Goal: Information Seeking & Learning: Learn about a topic

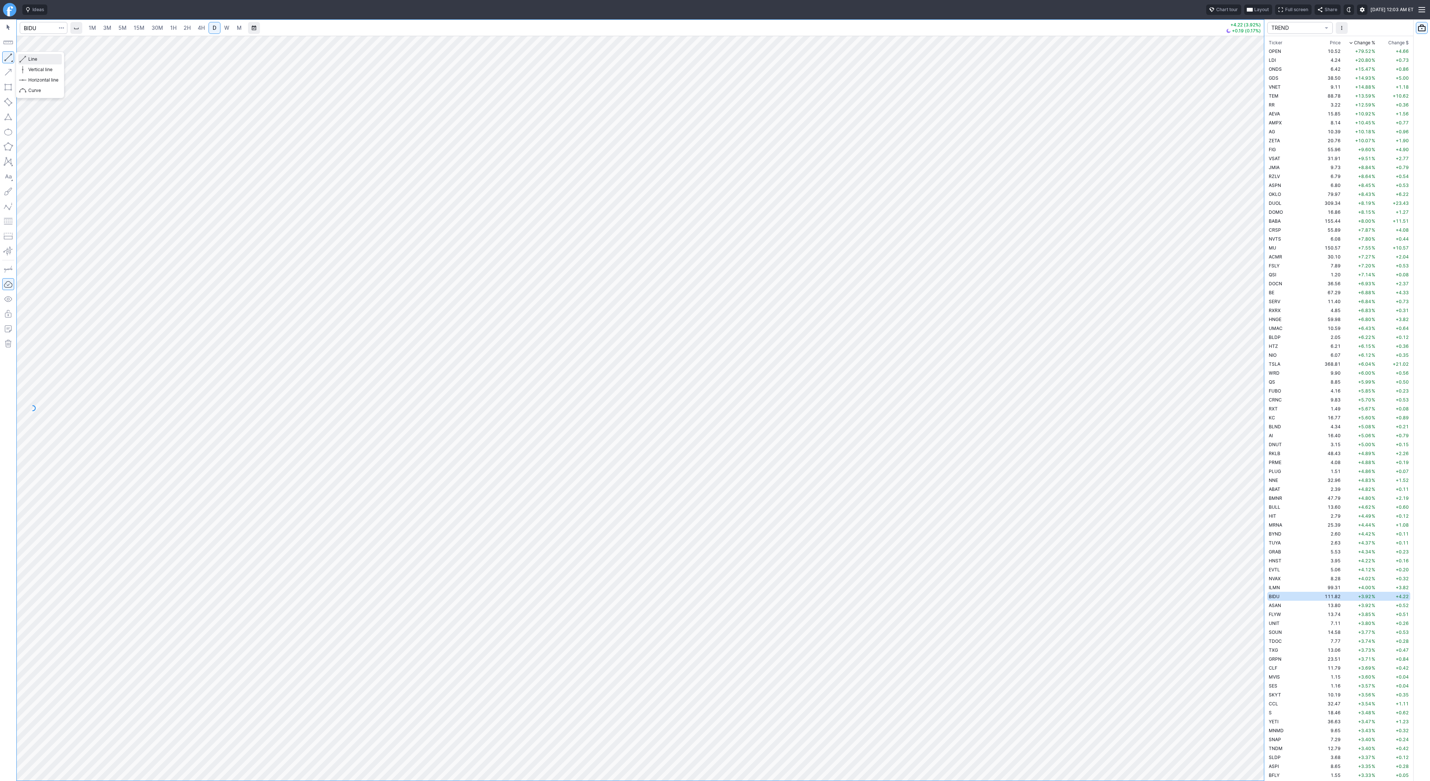
click at [36, 58] on span "Line" at bounding box center [43, 58] width 30 height 7
click at [26, 58] on span "button" at bounding box center [24, 59] width 4 height 10
click at [31, 57] on span "Line" at bounding box center [43, 58] width 30 height 7
click at [6, 58] on button "button" at bounding box center [8, 57] width 12 height 12
click at [31, 59] on span "Line" at bounding box center [43, 58] width 30 height 7
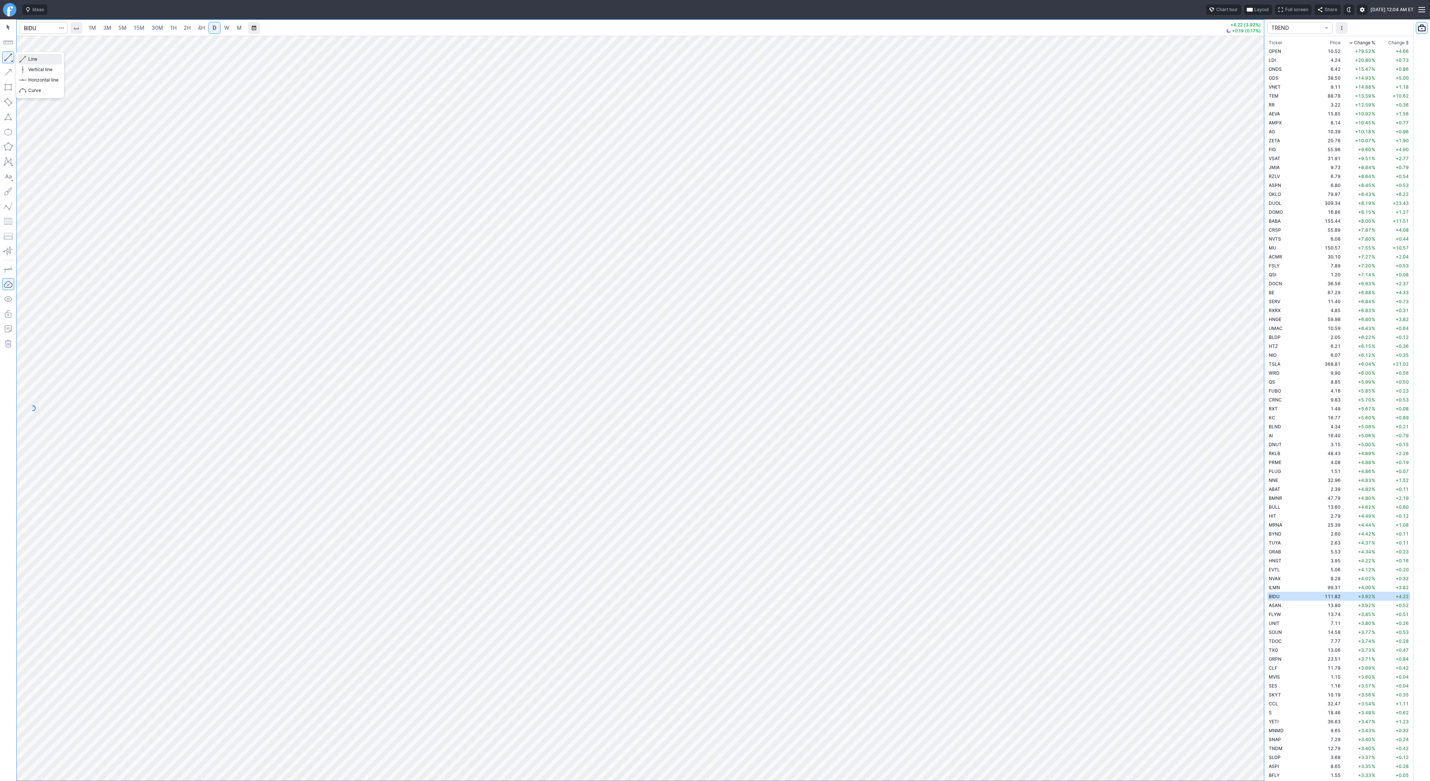
click at [41, 61] on span "Line" at bounding box center [43, 58] width 30 height 7
click at [35, 58] on span "Line" at bounding box center [43, 58] width 30 height 7
click at [30, 58] on span "Line" at bounding box center [43, 58] width 30 height 7
click at [27, 57] on button "Line" at bounding box center [40, 59] width 44 height 10
click at [28, 59] on span "Line" at bounding box center [43, 58] width 30 height 7
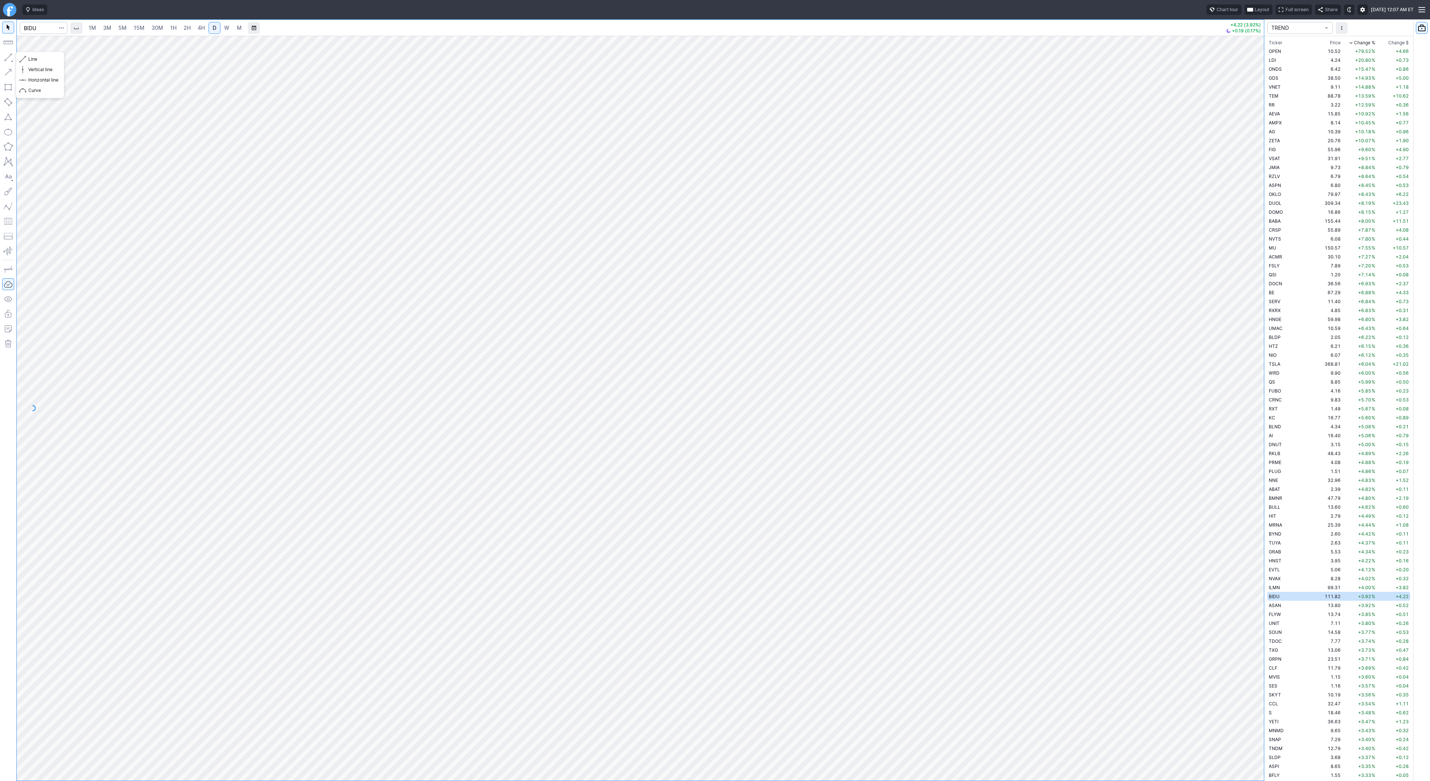
click at [12, 58] on button "button" at bounding box center [8, 57] width 12 height 12
click at [37, 58] on span "Line" at bounding box center [43, 58] width 30 height 7
click at [32, 58] on span "Line" at bounding box center [43, 58] width 30 height 7
click at [48, 58] on span "Line" at bounding box center [43, 58] width 30 height 7
click at [42, 60] on span "Line" at bounding box center [43, 58] width 30 height 7
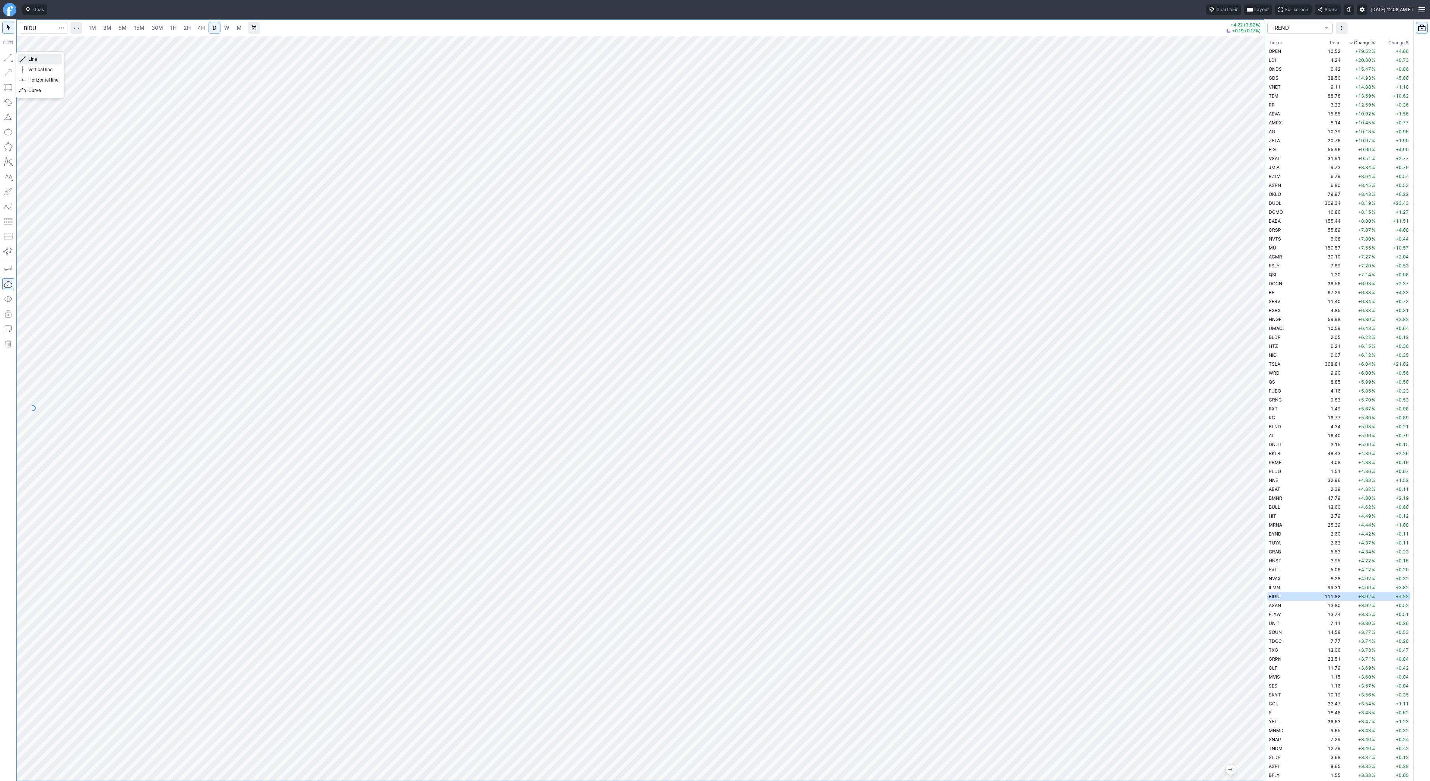
click at [26, 59] on span "button" at bounding box center [24, 59] width 4 height 10
click at [34, 23] on input "Search" at bounding box center [44, 28] width 48 height 12
type input "crnc"
click at [111, 49] on button "CRNC Cerence Inc NASD" at bounding box center [101, 44] width 157 height 10
click at [28, 60] on span "Line" at bounding box center [43, 58] width 30 height 7
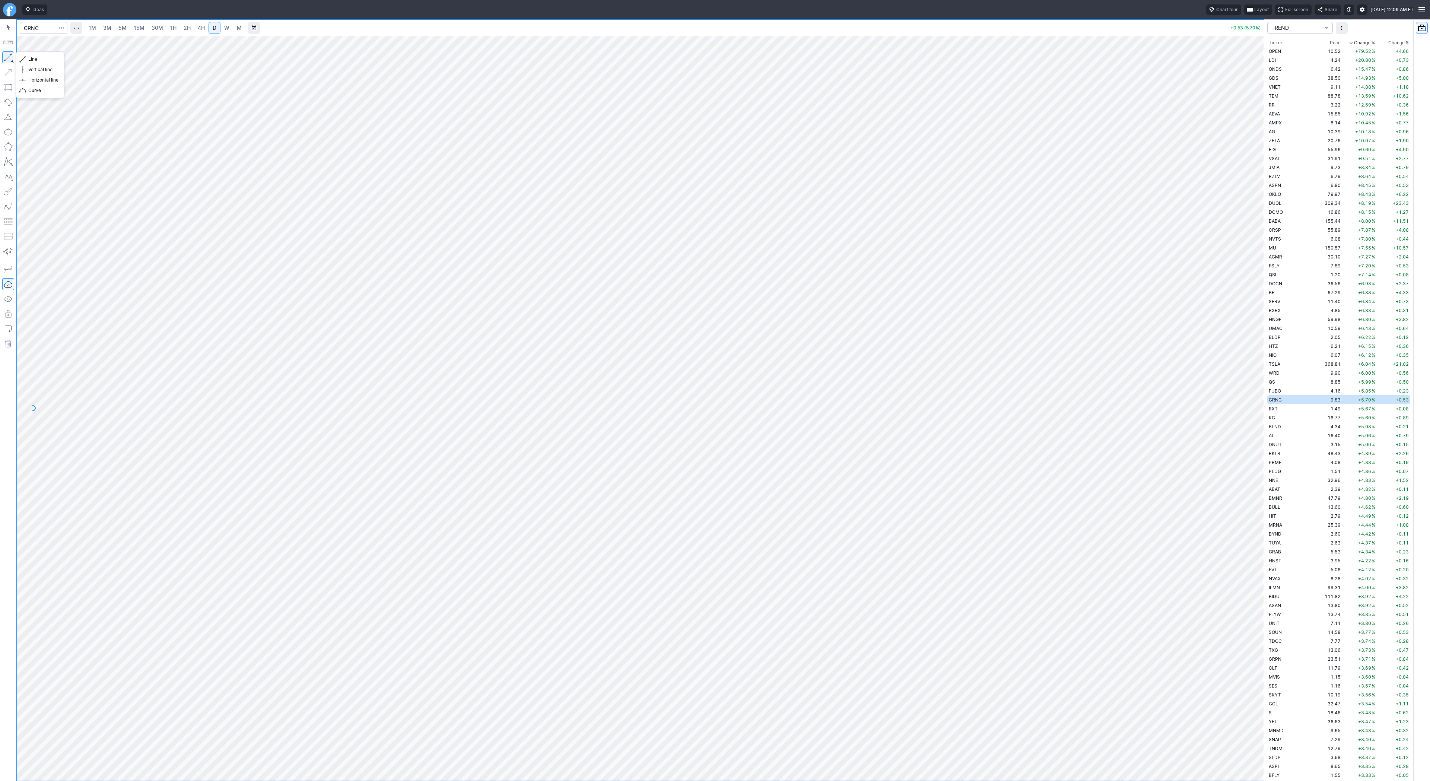
click at [9, 58] on button "button" at bounding box center [8, 57] width 12 height 12
click at [34, 58] on span "Line" at bounding box center [43, 58] width 30 height 7
click at [48, 61] on span "Line" at bounding box center [43, 58] width 30 height 7
click at [42, 56] on span "Line" at bounding box center [43, 58] width 30 height 7
drag, startPoint x: 1263, startPoint y: 450, endPoint x: 1263, endPoint y: 458, distance: 8.6
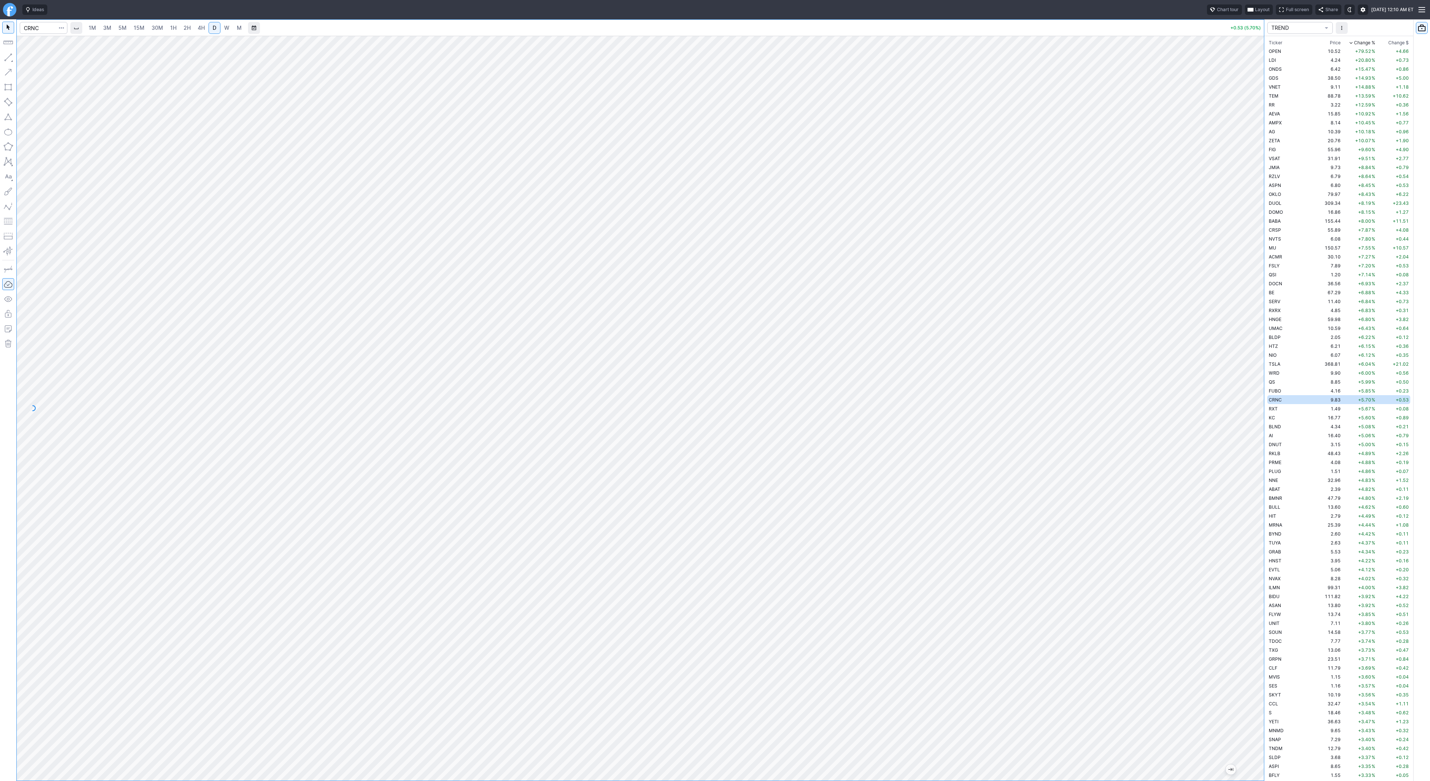
click at [1263, 458] on div at bounding box center [1256, 406] width 16 height 726
drag, startPoint x: 35, startPoint y: 57, endPoint x: 50, endPoint y: 73, distance: 21.6
click at [36, 57] on span "Line" at bounding box center [43, 58] width 30 height 7
click at [26, 60] on span "button" at bounding box center [24, 59] width 4 height 10
click at [1244, 524] on div at bounding box center [640, 408] width 1247 height 745
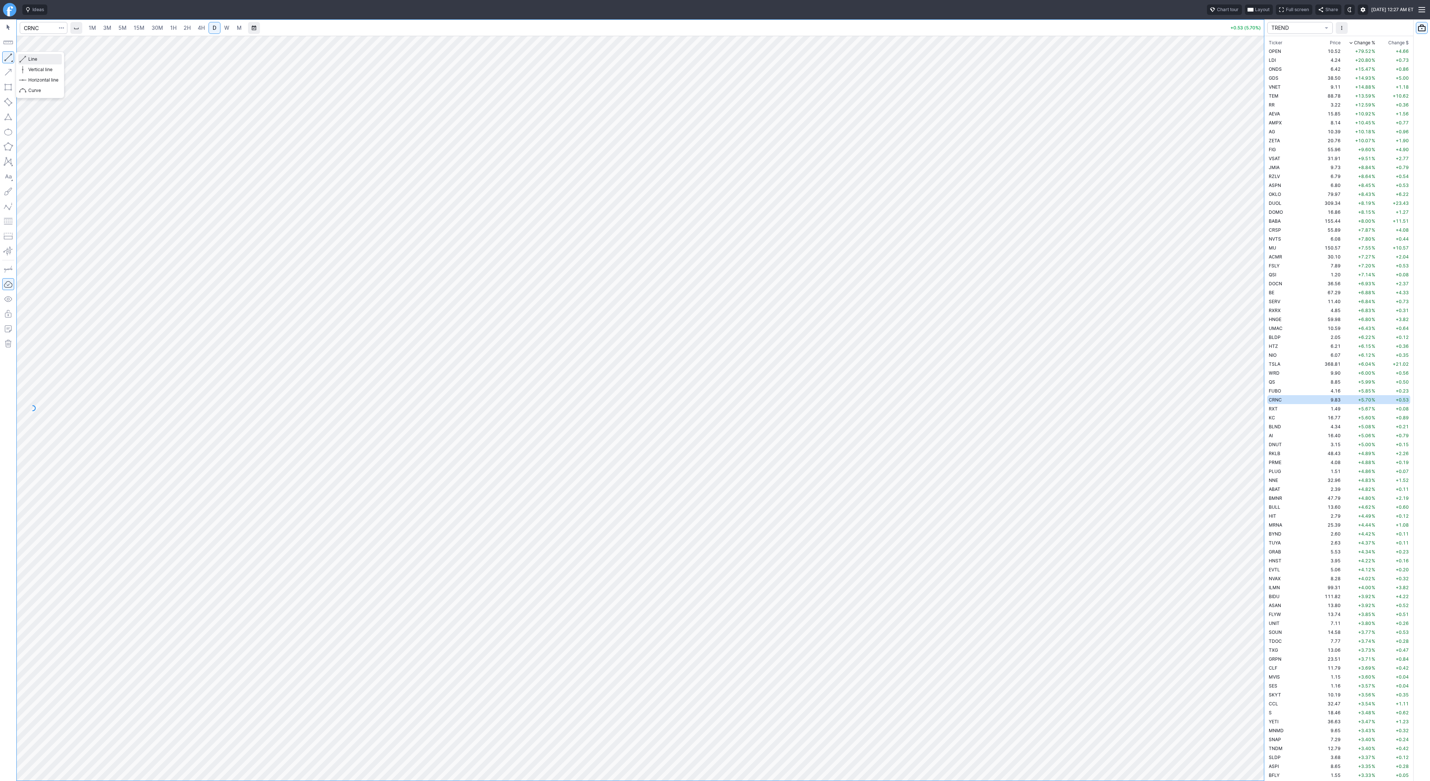
click at [32, 58] on span "Line" at bounding box center [43, 58] width 30 height 7
click at [40, 58] on span "Line" at bounding box center [43, 58] width 30 height 7
click at [10, 55] on button "button" at bounding box center [8, 57] width 12 height 12
click at [31, 25] on input "Search" at bounding box center [44, 28] width 48 height 12
type input "tem"
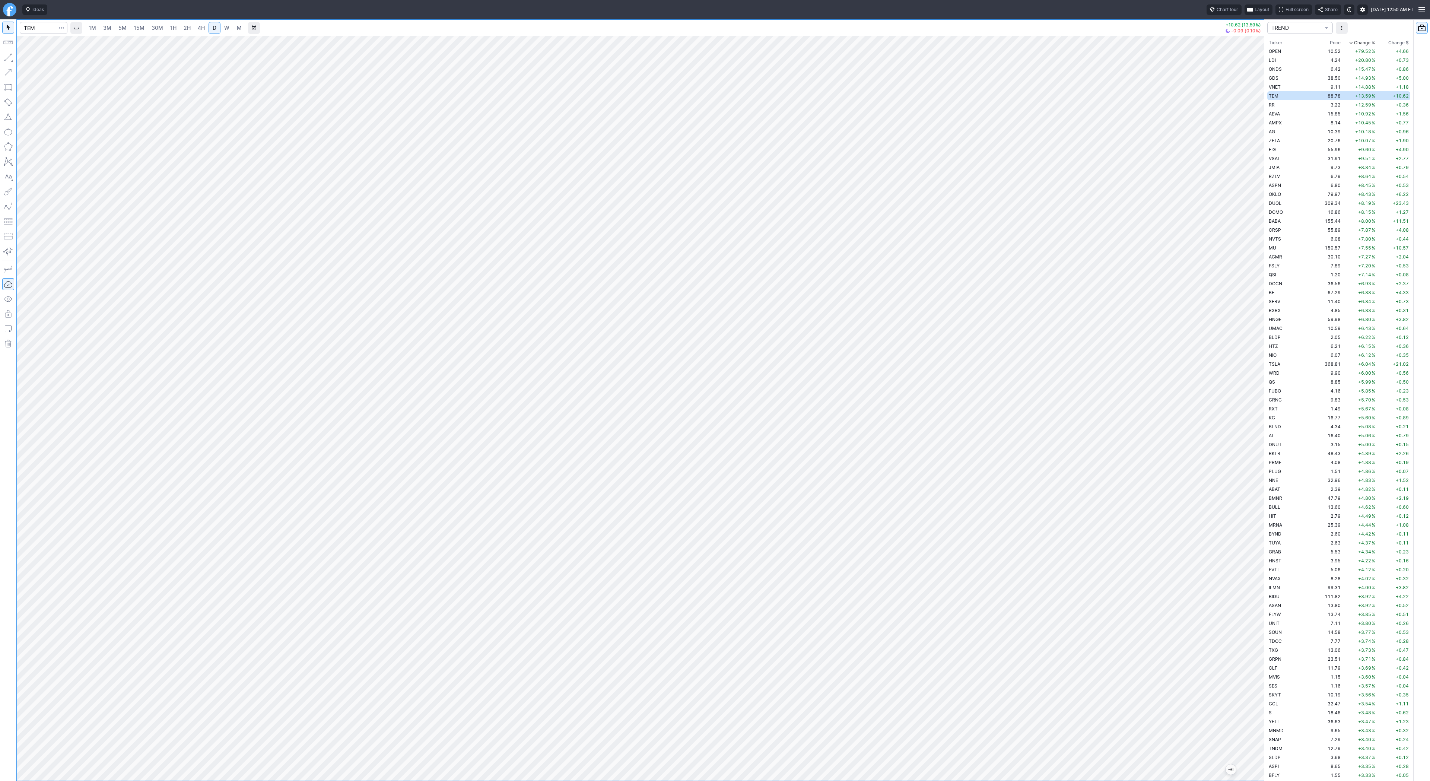
click at [1191, 638] on div at bounding box center [640, 408] width 1247 height 745
drag, startPoint x: 1254, startPoint y: 436, endPoint x: 1252, endPoint y: 277, distance: 158.7
click at [1252, 277] on div at bounding box center [1256, 406] width 16 height 726
click at [1242, 356] on div at bounding box center [640, 408] width 1247 height 745
drag, startPoint x: 1259, startPoint y: 201, endPoint x: 1075, endPoint y: 773, distance: 600.8
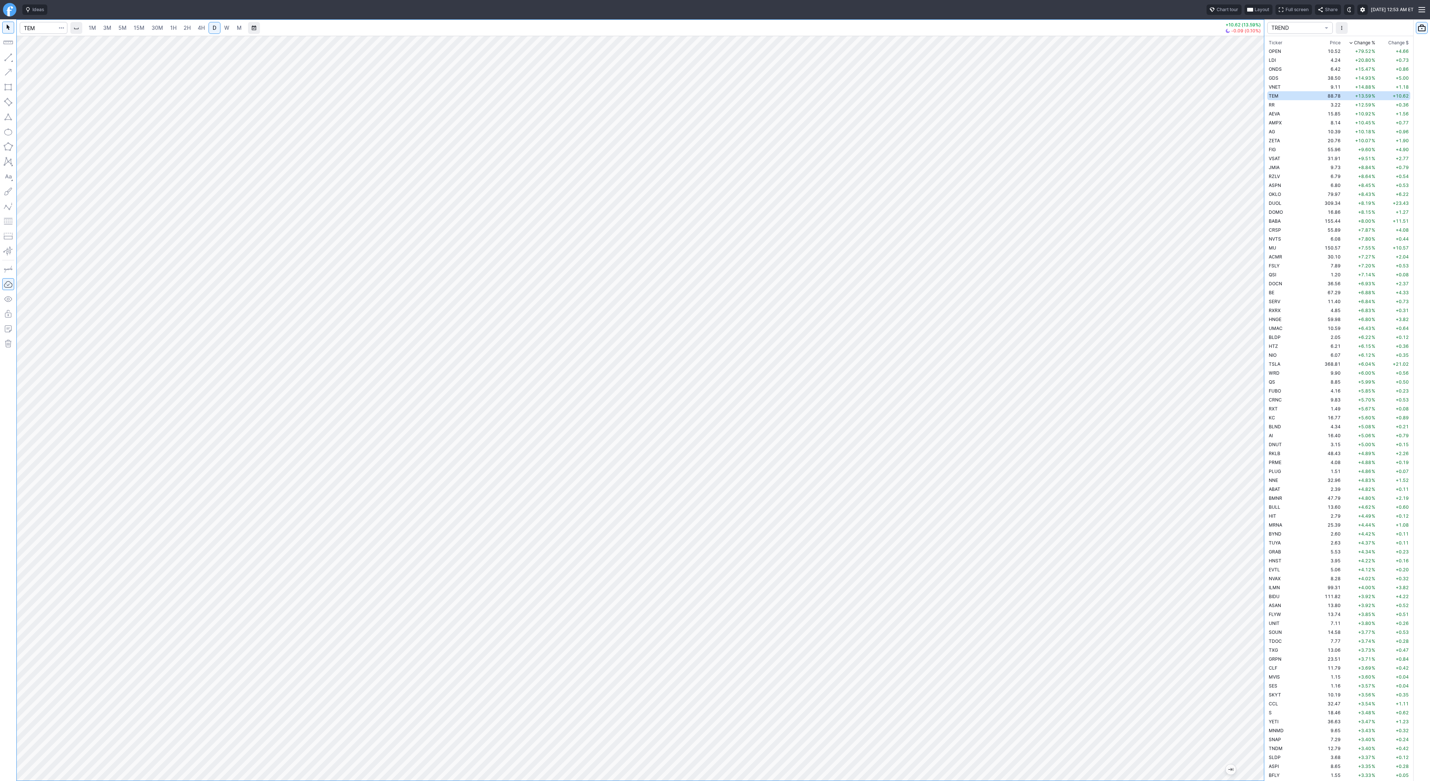
click at [1080, 781] on div "1M 3M 5M 15M 30M 1H 2H 4H D W M +10.62 (13.59%) -0.09 (0.10%)" at bounding box center [640, 400] width 1248 height 762
click at [1233, 233] on div at bounding box center [640, 408] width 1247 height 745
drag, startPoint x: 1258, startPoint y: 414, endPoint x: 1255, endPoint y: 352, distance: 61.5
click at [1255, 352] on div at bounding box center [1256, 406] width 16 height 726
click at [32, 61] on span "Line" at bounding box center [43, 58] width 30 height 7
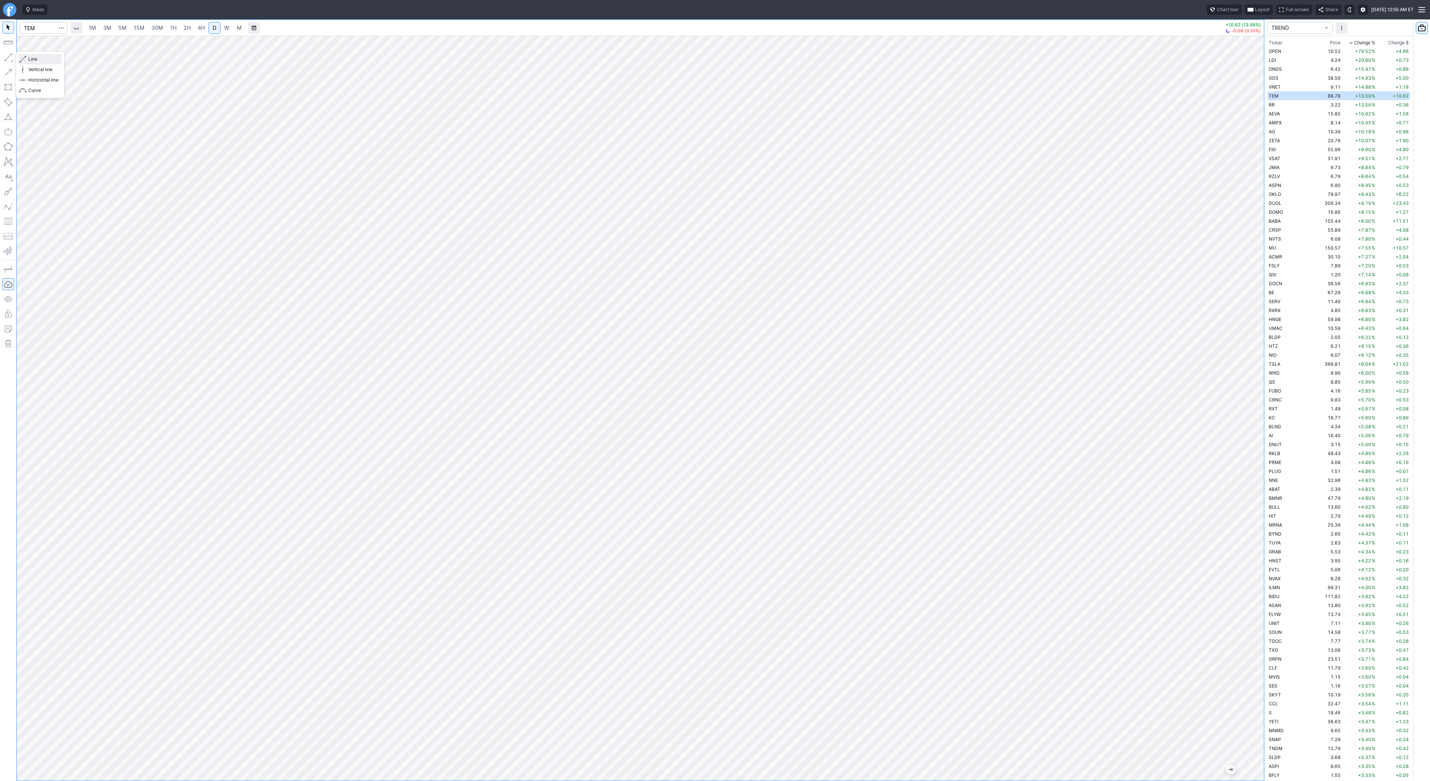
click at [25, 60] on span "button" at bounding box center [24, 59] width 4 height 10
click at [8, 59] on button "button" at bounding box center [8, 57] width 12 height 12
drag, startPoint x: 40, startPoint y: 61, endPoint x: 43, endPoint y: 66, distance: 5.7
click at [40, 62] on span "Line" at bounding box center [43, 58] width 30 height 7
click at [44, 60] on span "Line" at bounding box center [43, 58] width 30 height 7
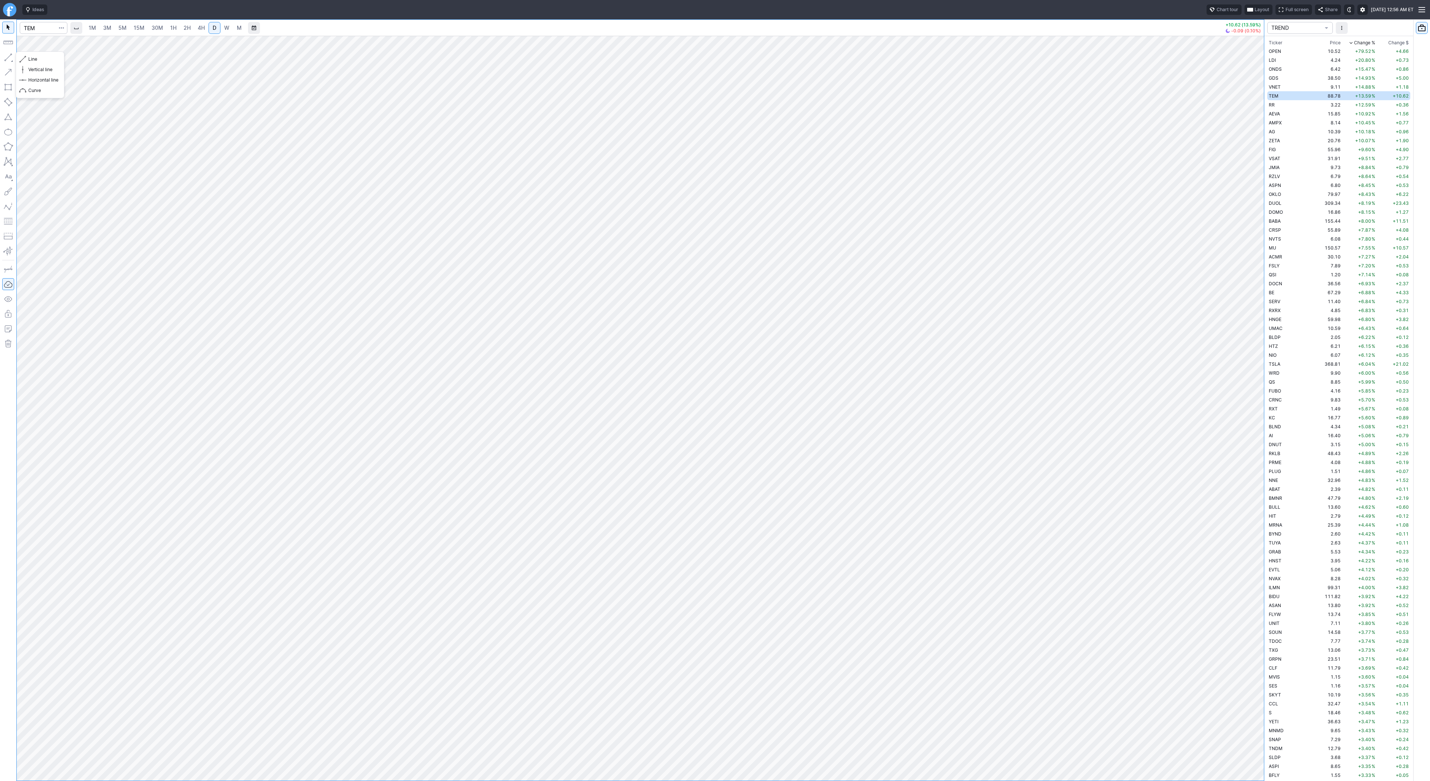
click at [8, 58] on button "button" at bounding box center [8, 57] width 12 height 12
click at [10, 58] on button "button" at bounding box center [8, 57] width 12 height 12
click at [50, 60] on span "Line" at bounding box center [43, 58] width 30 height 7
click at [23, 60] on span "button" at bounding box center [24, 59] width 4 height 10
click at [42, 61] on span "Line" at bounding box center [43, 58] width 30 height 7
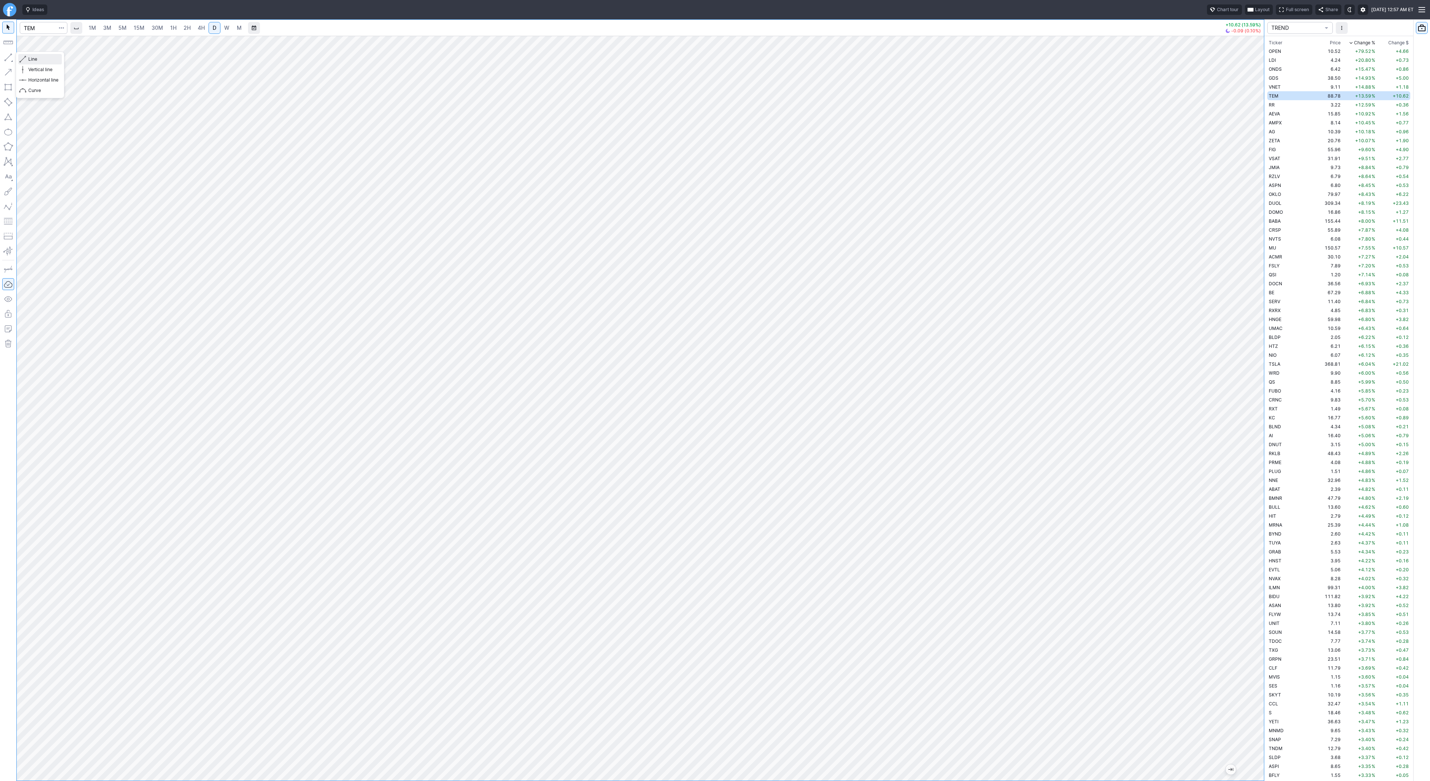
click at [37, 59] on span "Line" at bounding box center [43, 58] width 30 height 7
click at [7, 54] on button "button" at bounding box center [8, 57] width 12 height 12
click at [7, 57] on button "button" at bounding box center [8, 57] width 12 height 12
click at [10, 55] on button "button" at bounding box center [8, 57] width 12 height 12
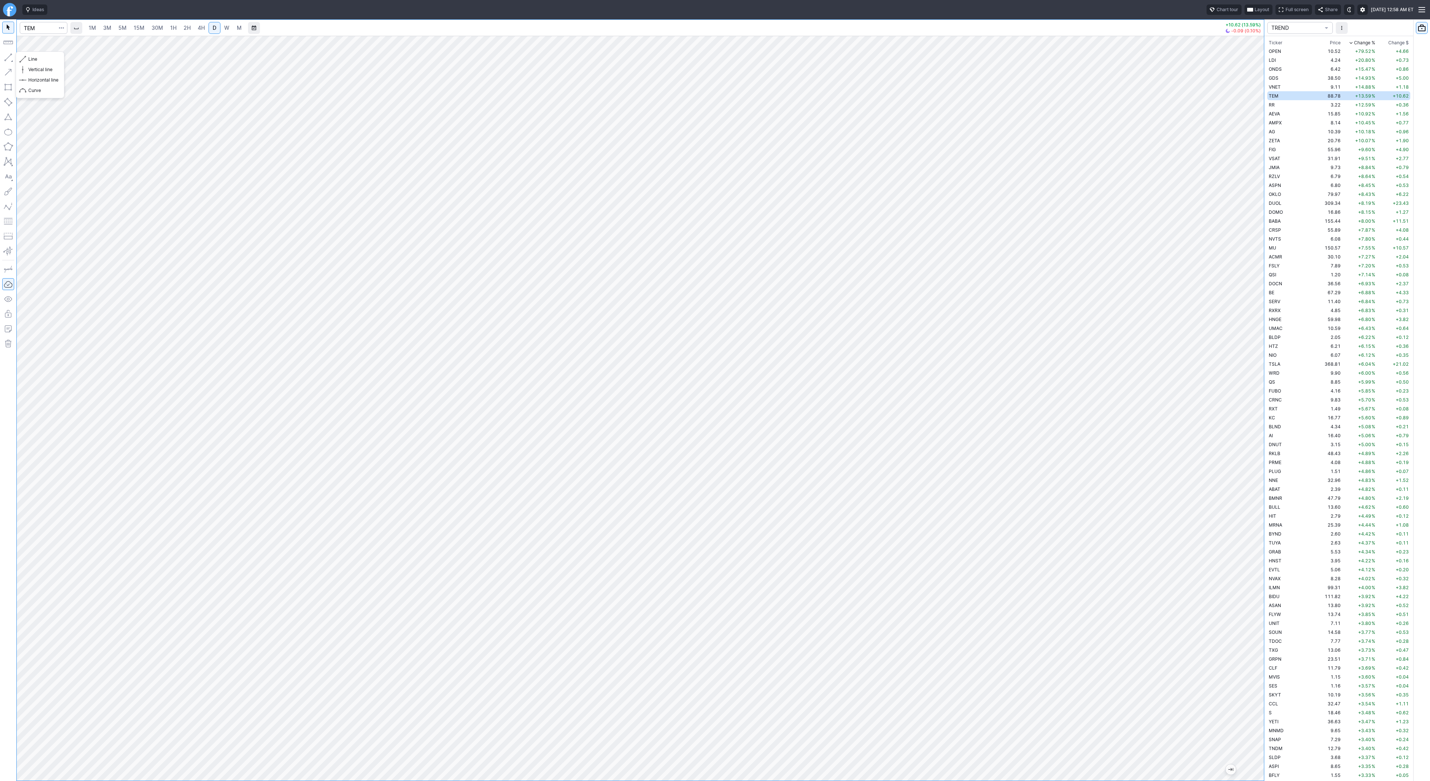
drag, startPoint x: 9, startPoint y: 54, endPoint x: 44, endPoint y: 98, distance: 56.4
click at [9, 56] on button "button" at bounding box center [8, 57] width 12 height 12
drag, startPoint x: 10, startPoint y: 58, endPoint x: 22, endPoint y: 83, distance: 27.8
click at [10, 59] on button "button" at bounding box center [8, 57] width 12 height 12
click at [8, 58] on button "button" at bounding box center [8, 57] width 12 height 12
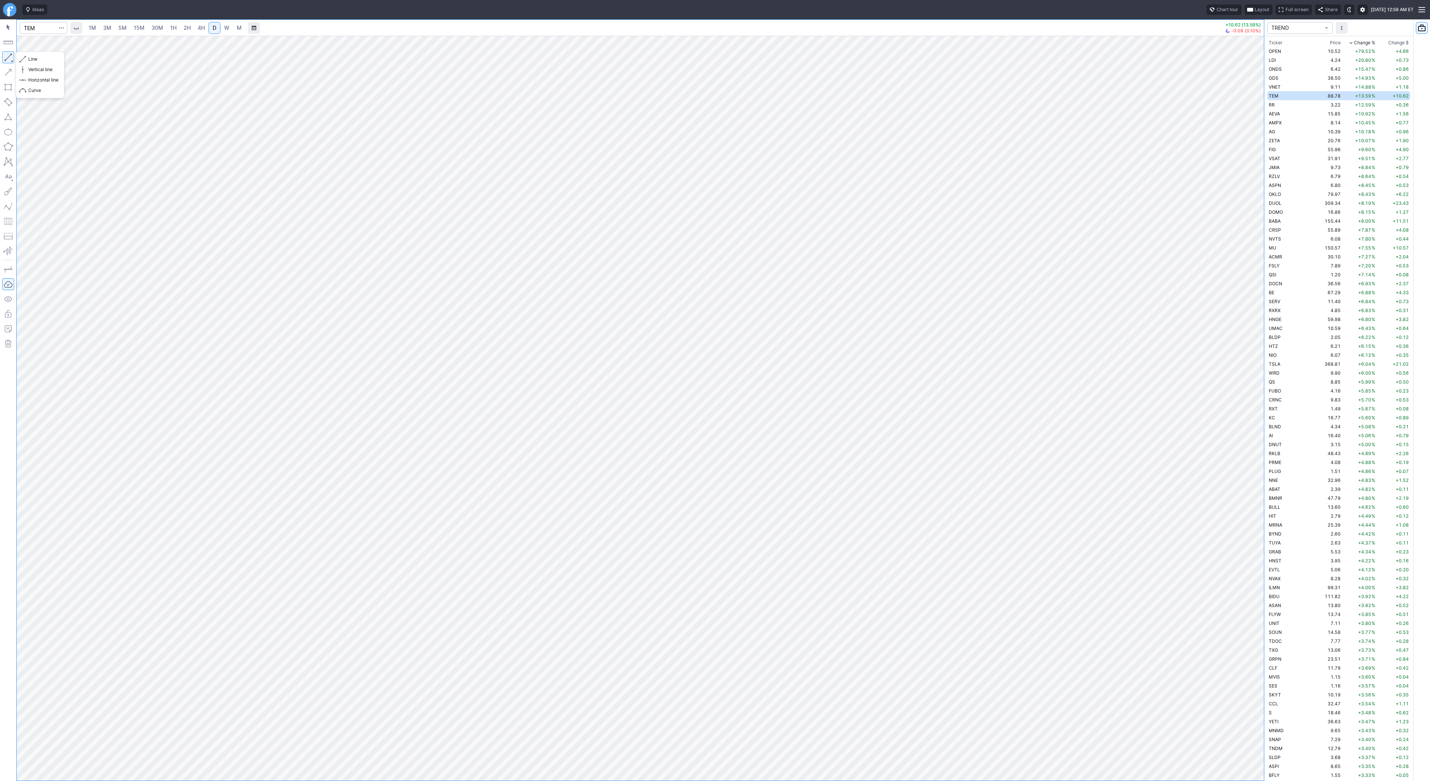
click at [12, 55] on button "button" at bounding box center [8, 57] width 12 height 12
drag, startPoint x: 1265, startPoint y: 407, endPoint x: 1261, endPoint y: 407, distance: 4.2
click at [1263, 411] on div at bounding box center [1256, 406] width 16 height 726
click at [1245, 347] on div at bounding box center [640, 408] width 1247 height 745
click at [33, 60] on span "Line" at bounding box center [43, 58] width 30 height 7
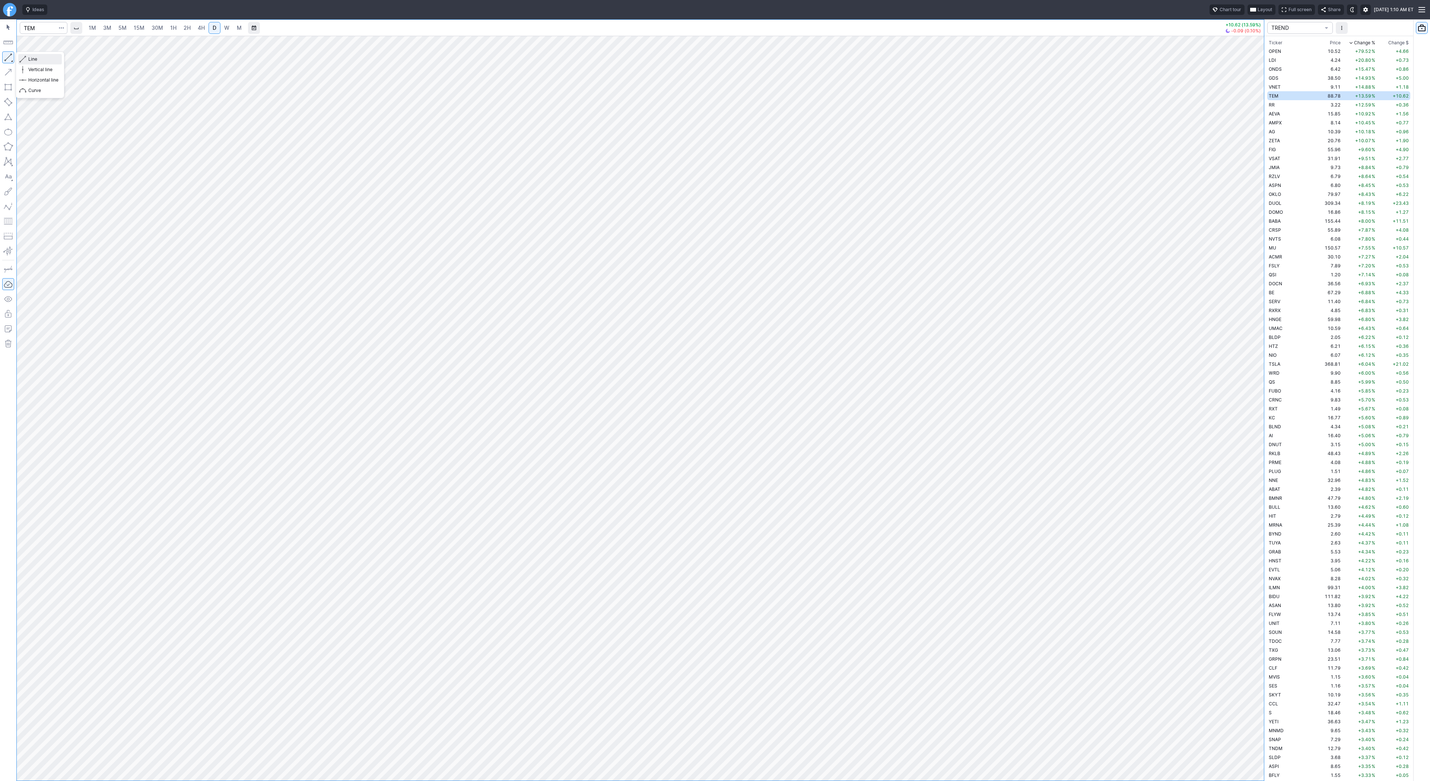
click at [26, 60] on button "Line" at bounding box center [40, 59] width 44 height 10
click at [29, 56] on span "Line" at bounding box center [43, 58] width 30 height 7
click at [7, 58] on button "button" at bounding box center [8, 57] width 12 height 12
click at [10, 56] on button "button" at bounding box center [8, 57] width 12 height 12
click at [44, 59] on span "Line" at bounding box center [43, 58] width 30 height 7
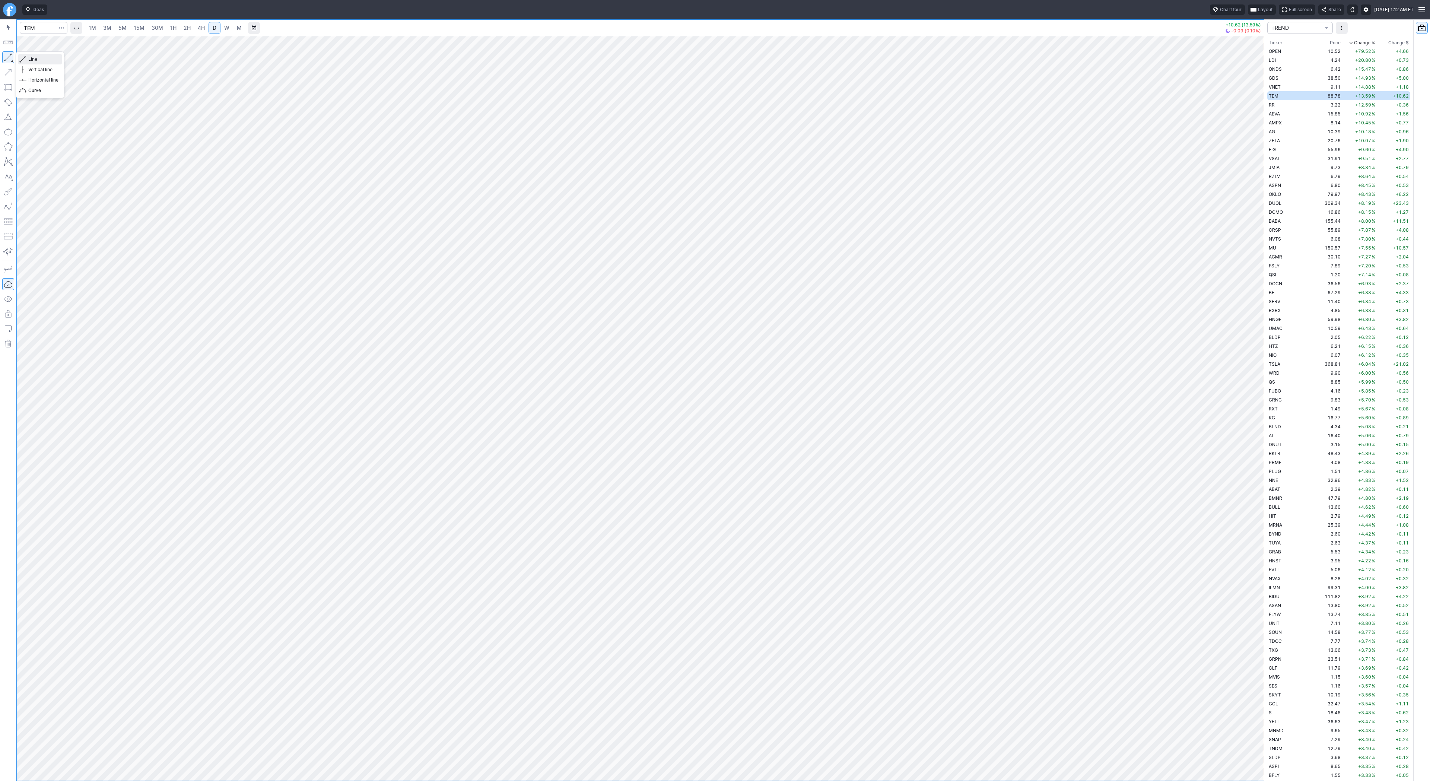
click at [48, 62] on span "Line" at bounding box center [43, 58] width 30 height 7
click at [26, 60] on button "Line" at bounding box center [40, 59] width 44 height 10
click at [7, 57] on button "button" at bounding box center [8, 57] width 12 height 12
click at [23, 57] on span "button" at bounding box center [24, 59] width 4 height 10
click at [28, 59] on span "Line" at bounding box center [43, 58] width 30 height 7
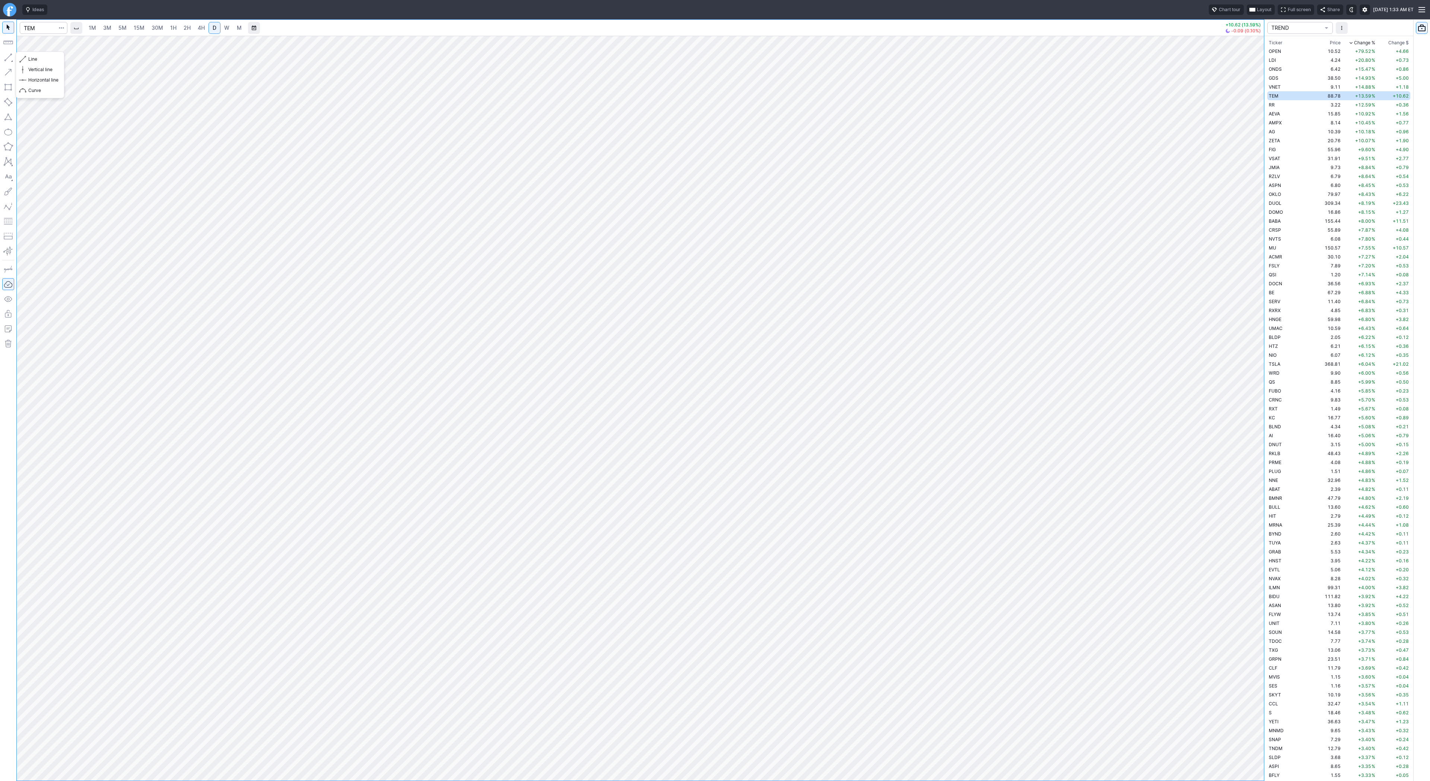
click at [7, 57] on button "button" at bounding box center [8, 57] width 12 height 12
drag, startPoint x: 33, startPoint y: 58, endPoint x: 51, endPoint y: 95, distance: 41.0
click at [33, 59] on span "Line" at bounding box center [43, 58] width 30 height 7
drag, startPoint x: 7, startPoint y: 56, endPoint x: 24, endPoint y: 91, distance: 38.6
click at [7, 58] on button "button" at bounding box center [8, 57] width 12 height 12
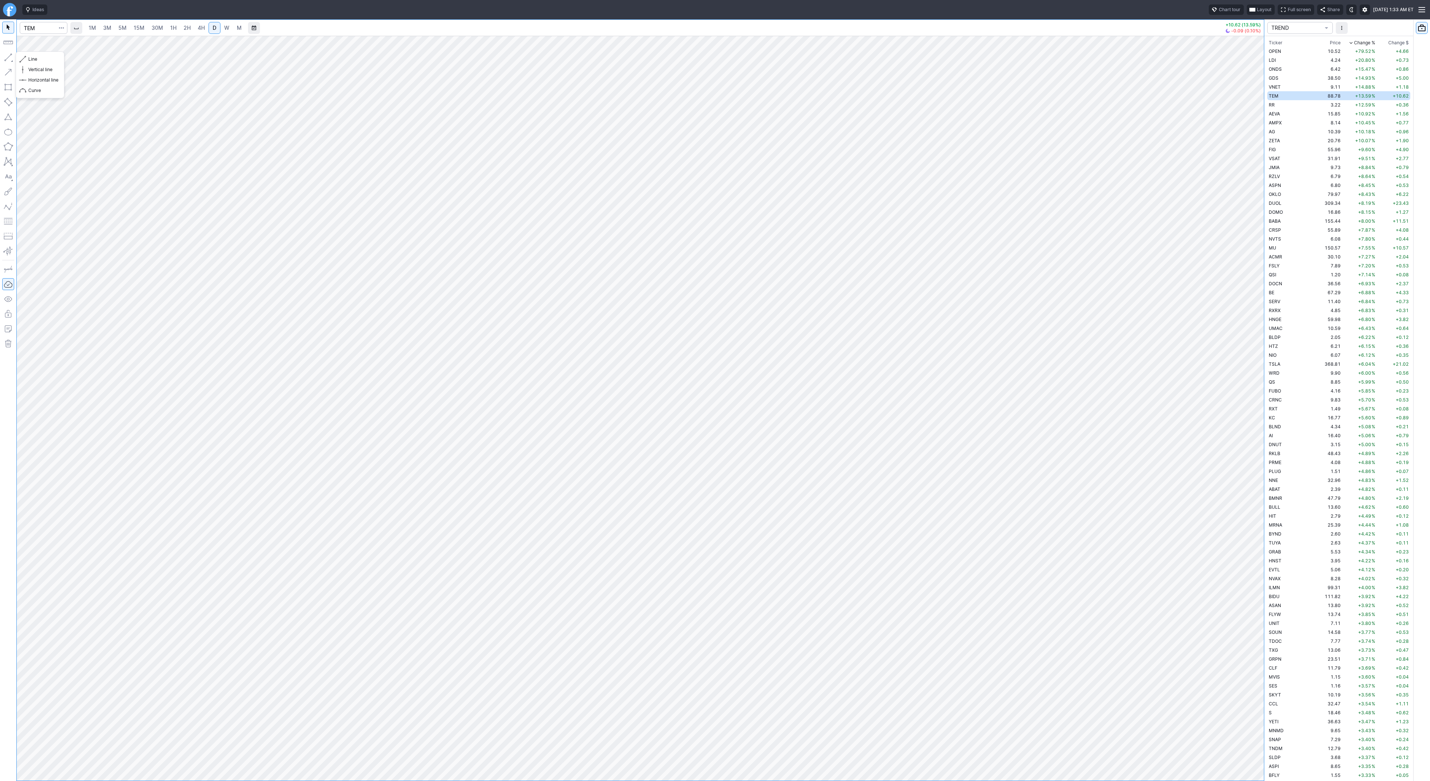
click at [10, 58] on button "button" at bounding box center [8, 57] width 12 height 12
drag, startPoint x: 31, startPoint y: 58, endPoint x: 33, endPoint y: 64, distance: 6.7
click at [32, 62] on span "Line" at bounding box center [43, 58] width 30 height 7
click at [10, 57] on button "button" at bounding box center [8, 57] width 12 height 12
click at [40, 30] on input "Search" at bounding box center [44, 28] width 48 height 12
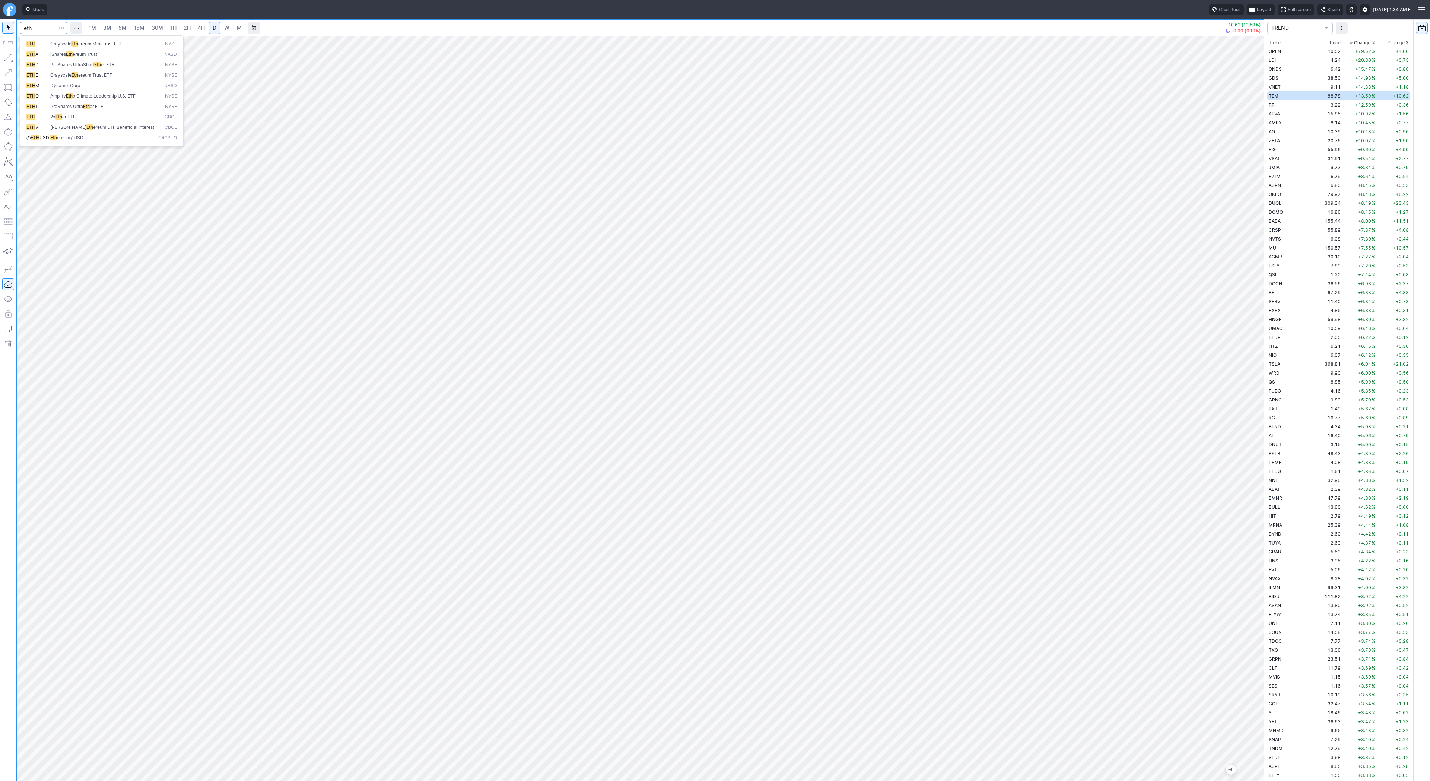
type input "eth"
click at [73, 141] on button "@ ETH USD Eth ereum / USD Crypto" at bounding box center [101, 138] width 157 height 10
click at [184, 28] on span "2H" at bounding box center [187, 28] width 7 height 6
click at [1267, 377] on div "1M 3M 5M 15M 30M 1H 2H 4H D W M +19.85 (0.44%) TREND Ticker Price Chg.% Change …" at bounding box center [715, 400] width 1430 height 762
click at [1238, 544] on div at bounding box center [640, 408] width 1247 height 745
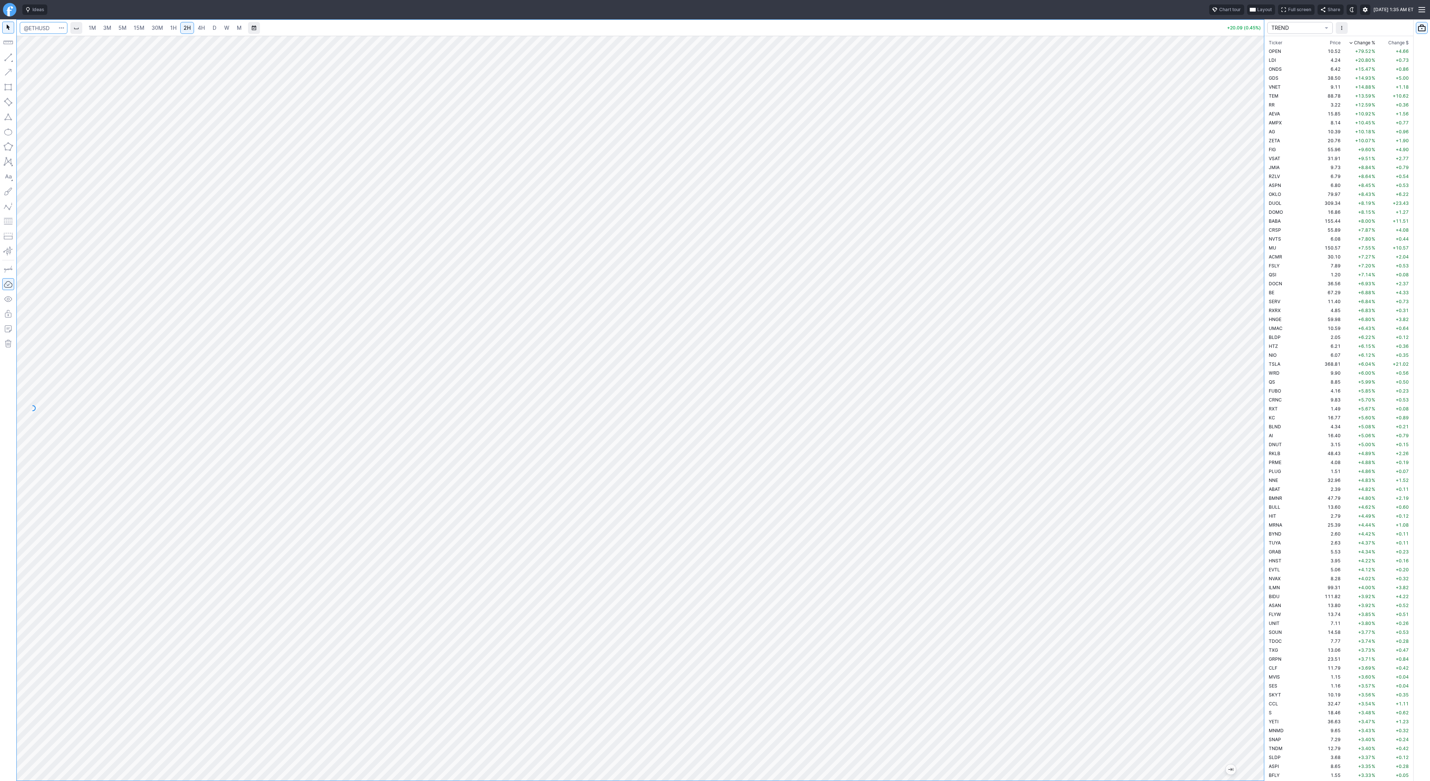
click at [39, 28] on input "Search" at bounding box center [44, 28] width 48 height 12
type input "@es"
click at [47, 45] on span "@ES" at bounding box center [38, 44] width 24 height 6
click at [45, 27] on input "Search" at bounding box center [44, 28] width 48 height 12
type input "crnc"
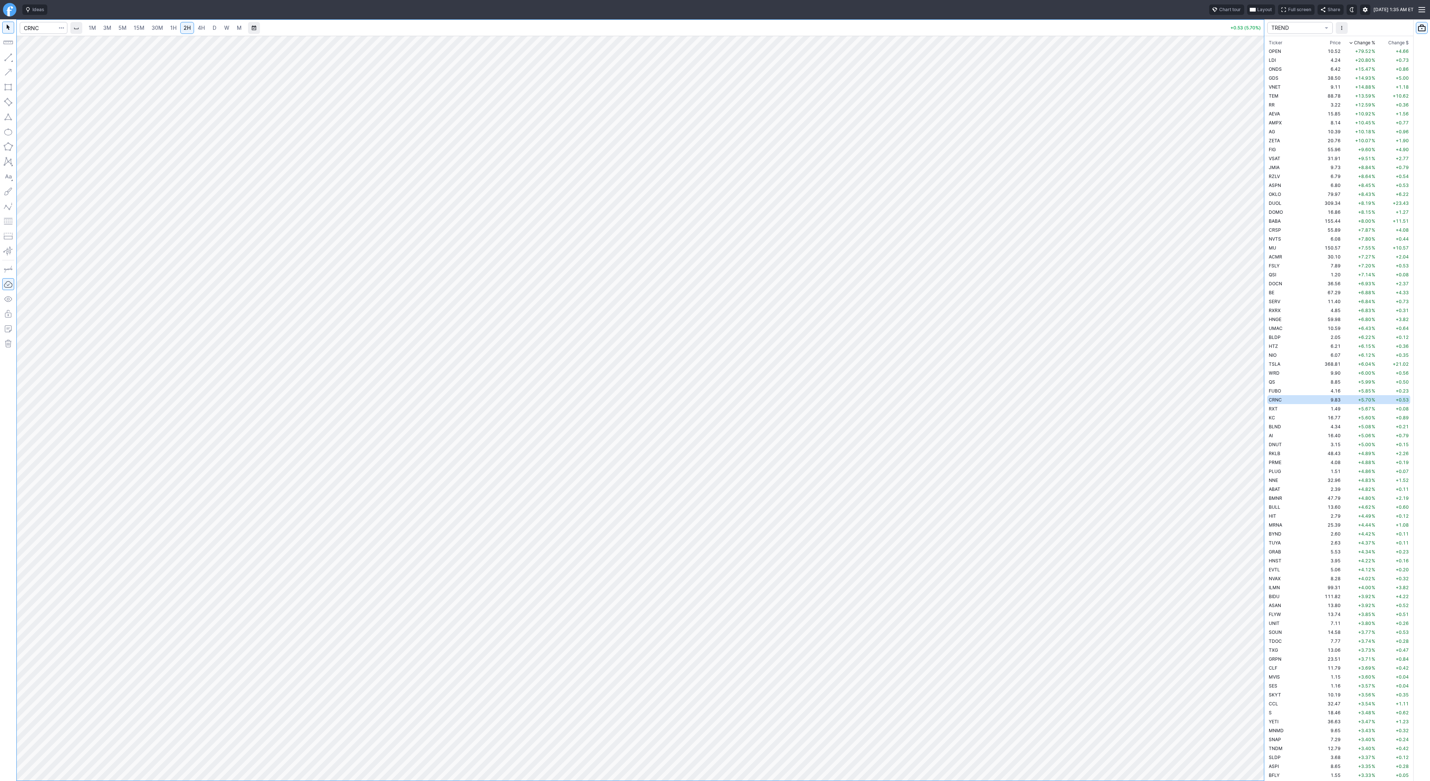
click at [195, 27] on link "4H" at bounding box center [201, 28] width 14 height 12
click at [210, 28] on link "D" at bounding box center [215, 28] width 12 height 12
drag, startPoint x: 1260, startPoint y: 362, endPoint x: 1251, endPoint y: 529, distance: 167.4
click at [1252, 531] on div at bounding box center [1256, 406] width 16 height 726
click at [43, 61] on span "Line" at bounding box center [43, 58] width 30 height 7
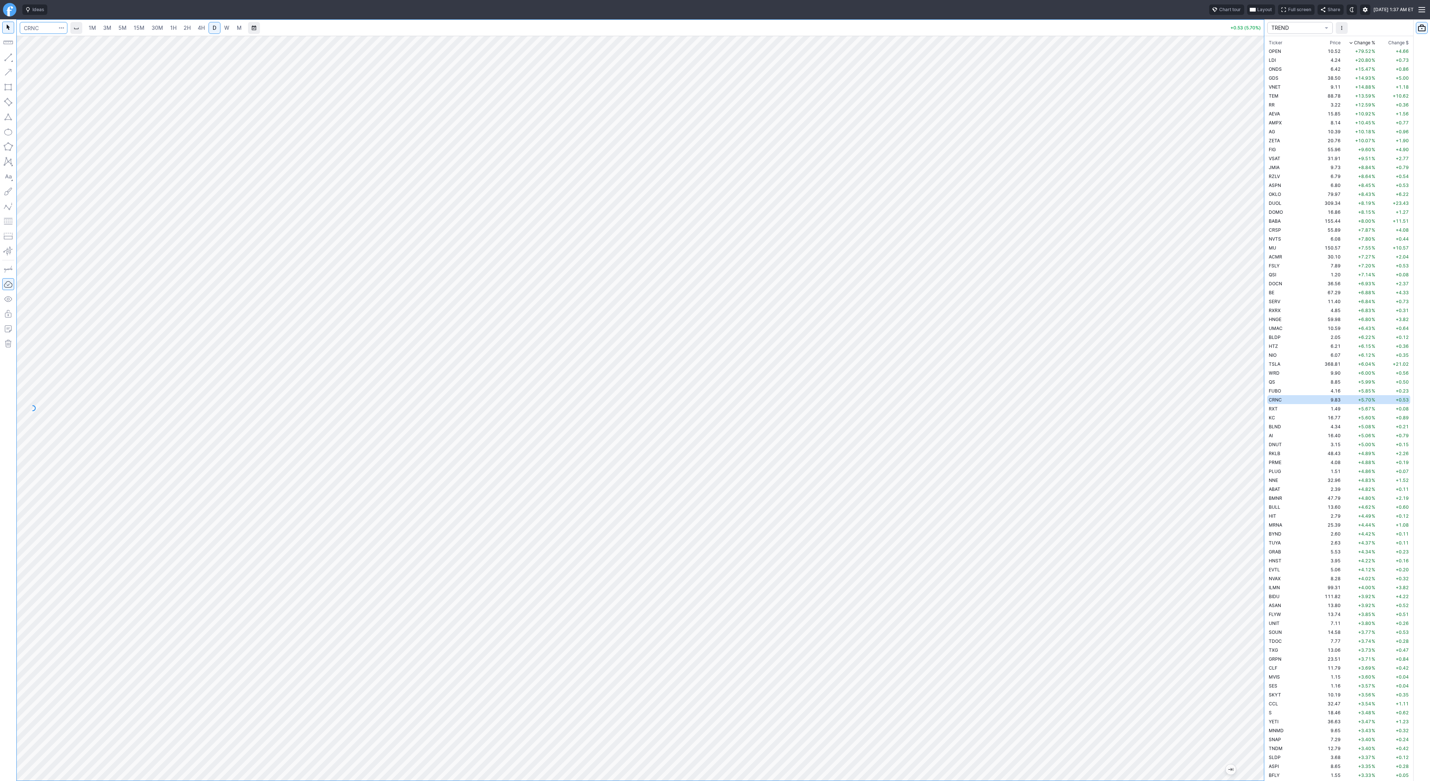
click at [34, 24] on input "Search" at bounding box center [44, 28] width 48 height 12
type input "spy"
drag, startPoint x: 1263, startPoint y: 332, endPoint x: 1251, endPoint y: 305, distance: 29.5
click at [1262, 334] on div at bounding box center [1256, 406] width 16 height 726
